Goal: Task Accomplishment & Management: Complete application form

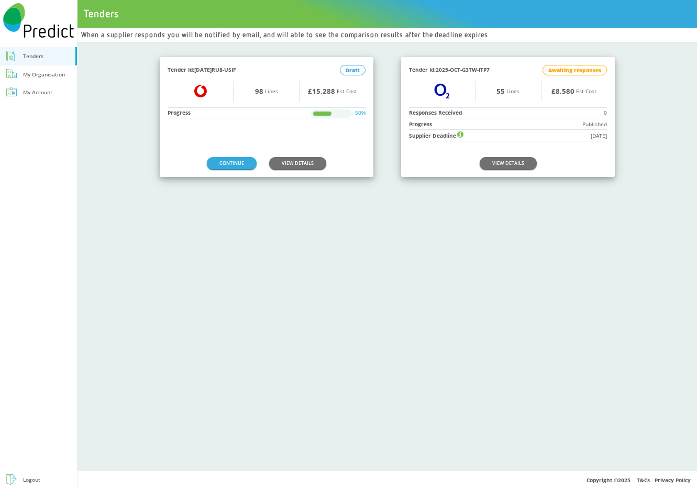
drag, startPoint x: 250, startPoint y: 96, endPoint x: 265, endPoint y: 95, distance: 14.2
click at [265, 95] on div "98 Lines" at bounding box center [266, 91] width 65 height 21
click at [269, 100] on div "98 Lines" at bounding box center [266, 91] width 65 height 21
click at [30, 92] on div "My Account" at bounding box center [37, 92] width 29 height 10
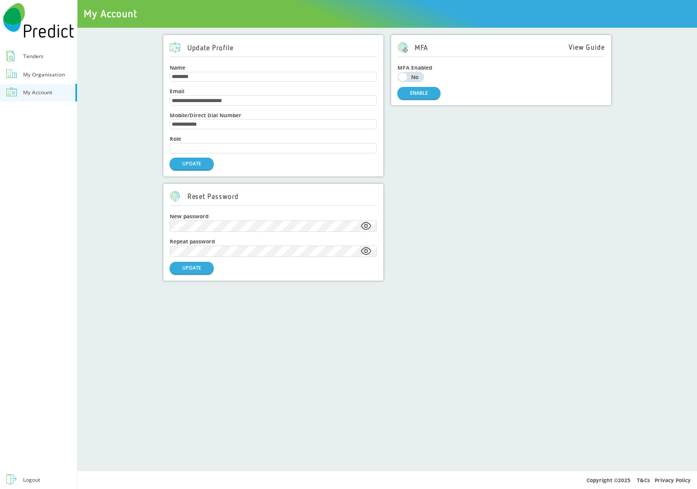
click at [38, 70] on div "My Organisation" at bounding box center [44, 75] width 42 height 10
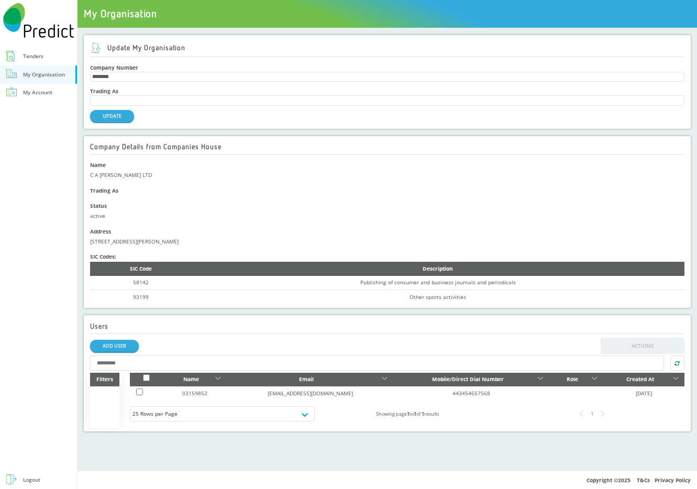
click at [32, 53] on div "Tenders" at bounding box center [33, 56] width 20 height 10
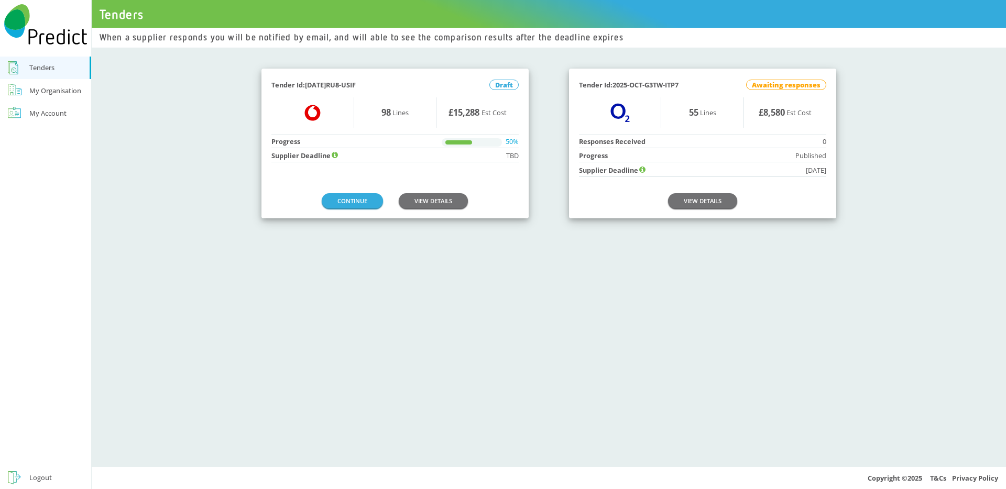
click at [56, 472] on link "Logout" at bounding box center [45, 478] width 91 height 23
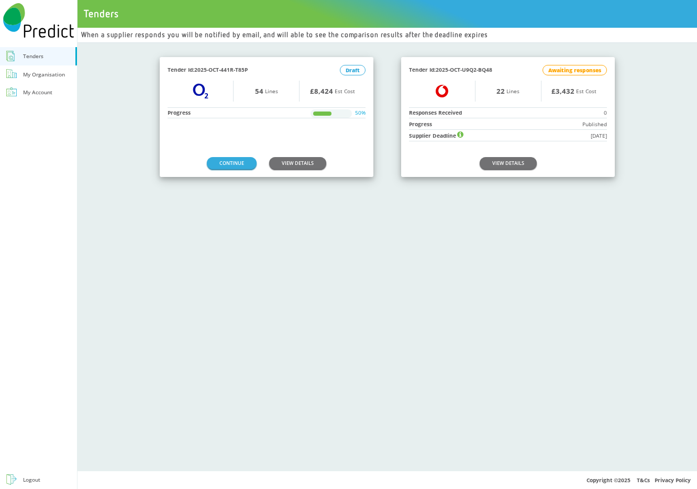
drag, startPoint x: 261, startPoint y: 90, endPoint x: 277, endPoint y: 86, distance: 16.0
click at [277, 86] on div "54 Lines" at bounding box center [266, 91] width 65 height 21
click at [241, 163] on link "CONTINUE" at bounding box center [232, 163] width 50 height 12
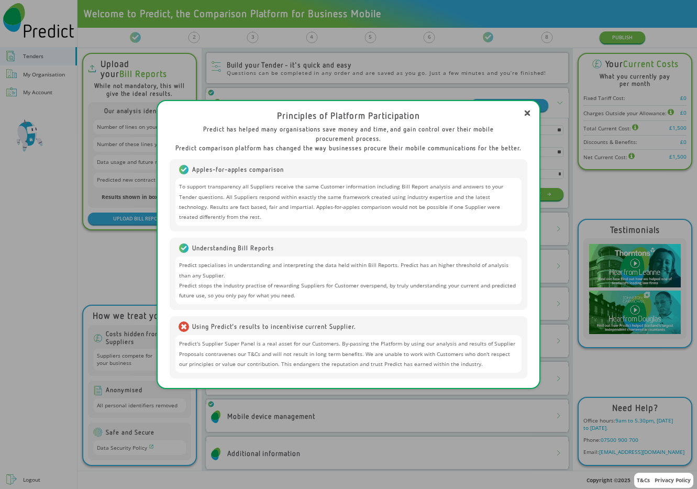
click at [523, 113] on div "Principles of Platform Participation" at bounding box center [348, 116] width 357 height 10
click at [525, 112] on icon at bounding box center [527, 113] width 5 height 5
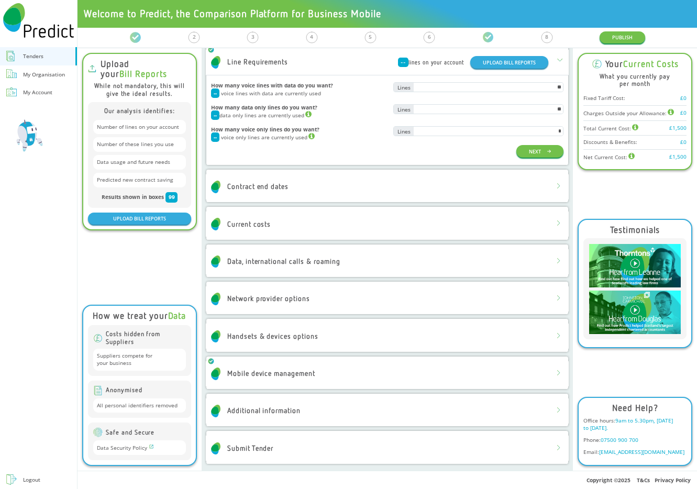
scroll to position [45, 0]
